Goal: Task Accomplishment & Management: Manage account settings

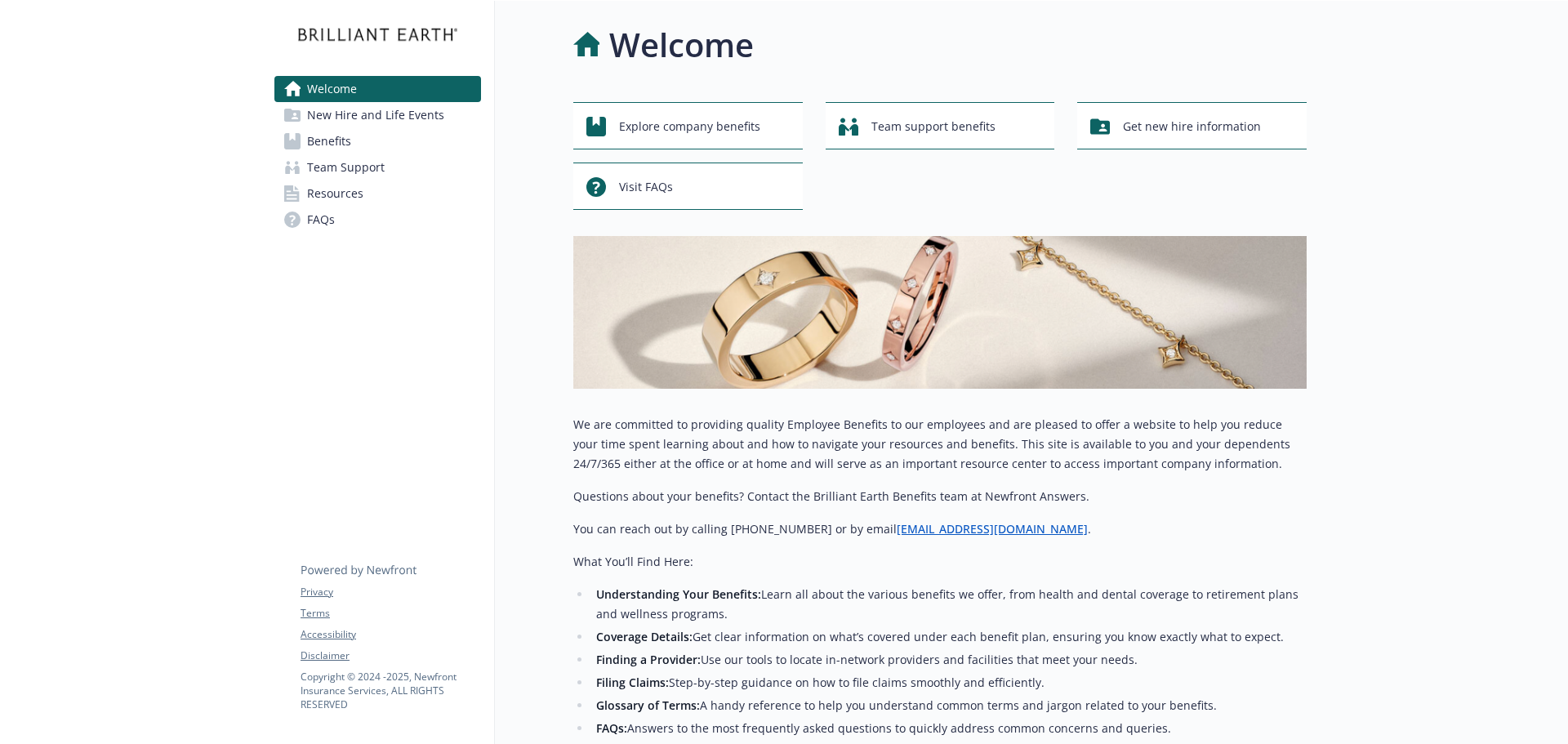
click at [346, 136] on span "Benefits" at bounding box center [329, 141] width 44 height 27
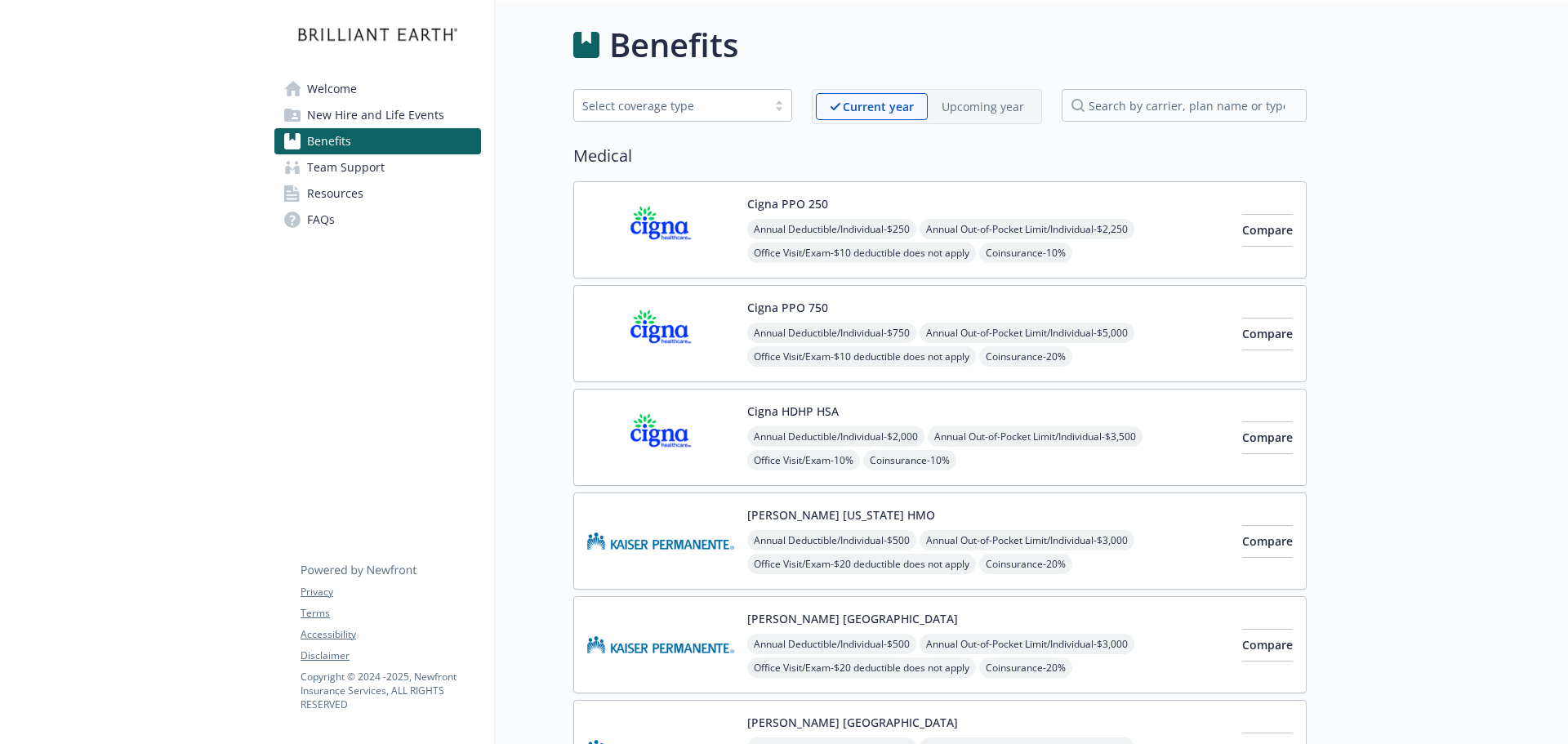
click at [731, 111] on div "Select coverage type" at bounding box center [671, 105] width 177 height 17
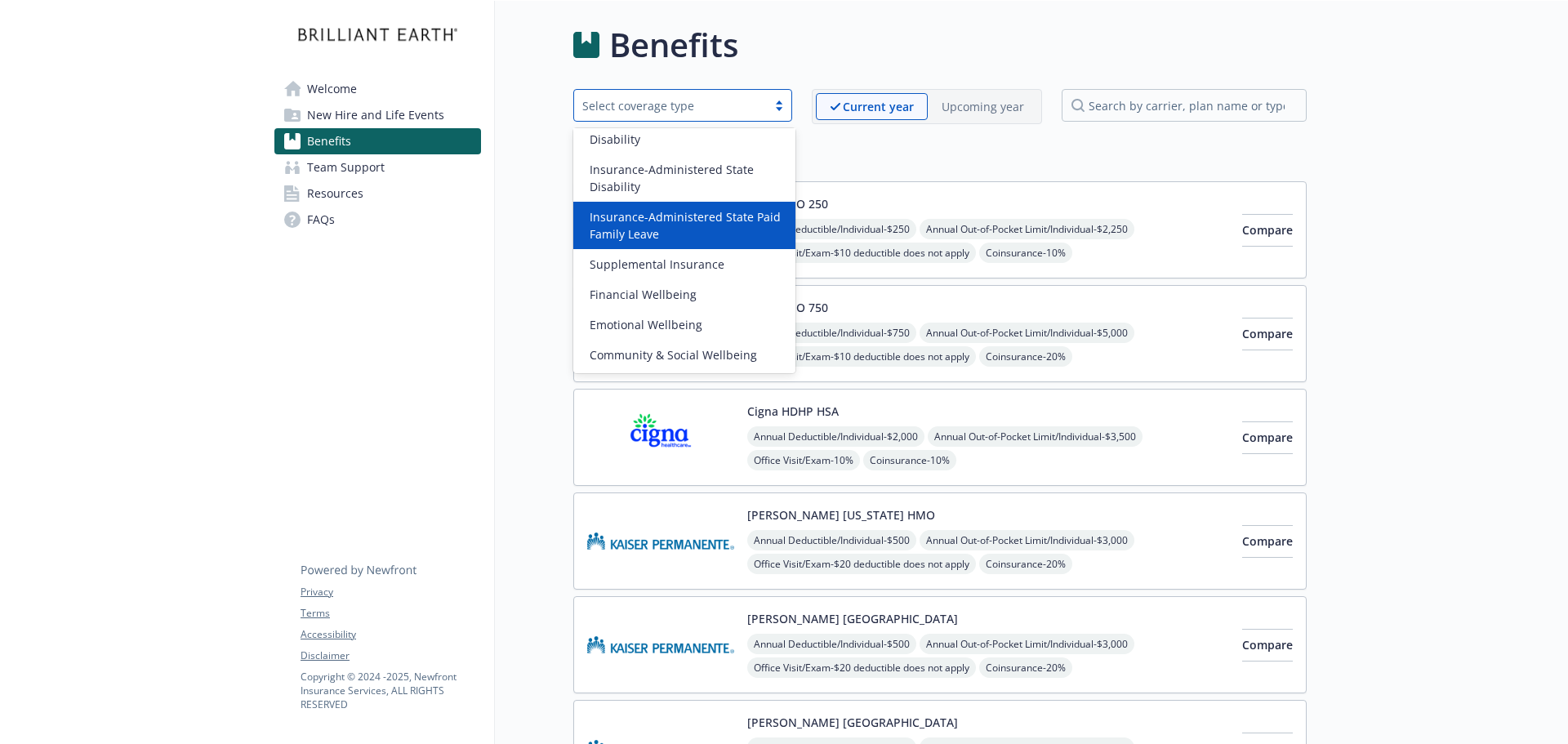
scroll to position [47, 0]
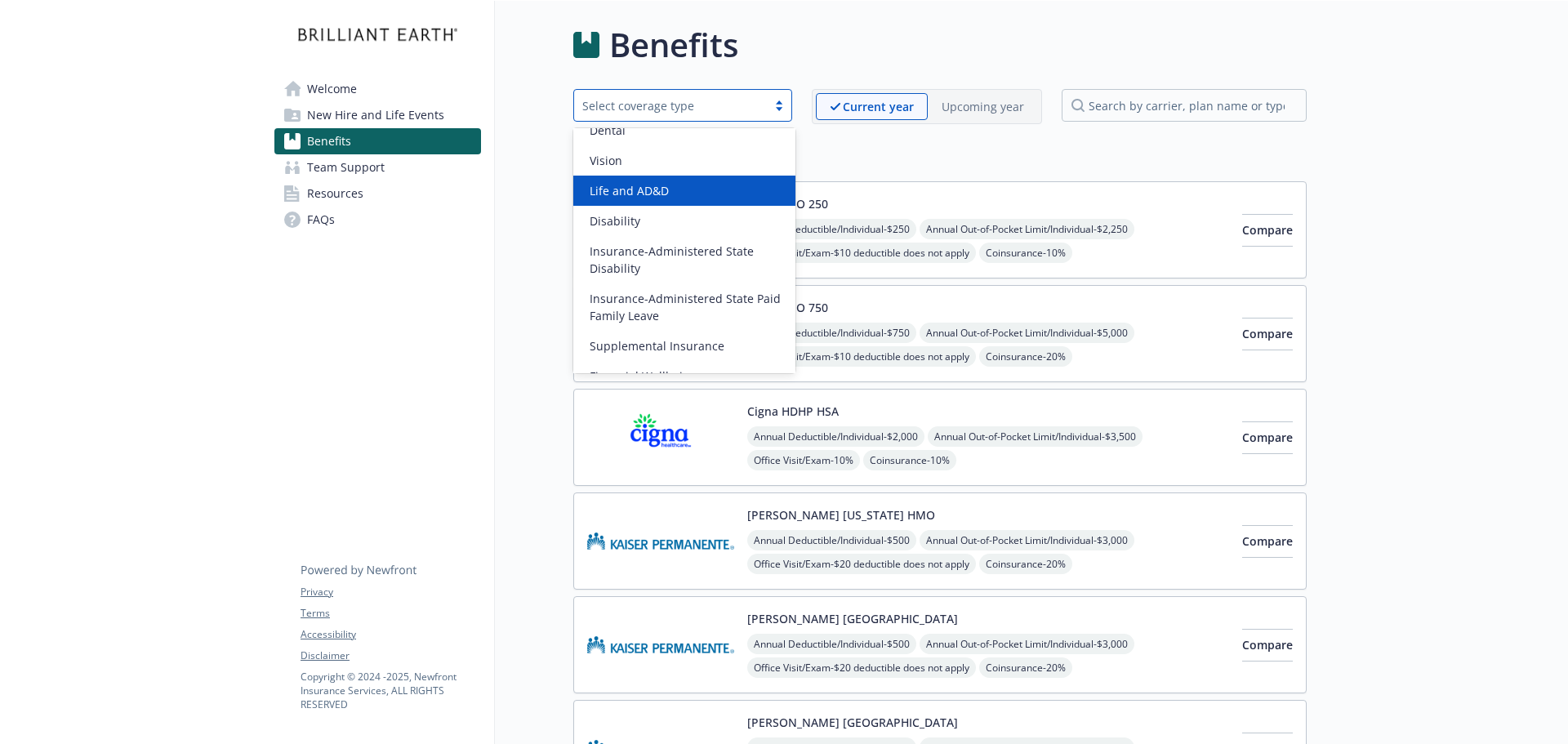
click at [658, 186] on span "Life and AD&D" at bounding box center [629, 190] width 80 height 17
